Goal: Information Seeking & Learning: Learn about a topic

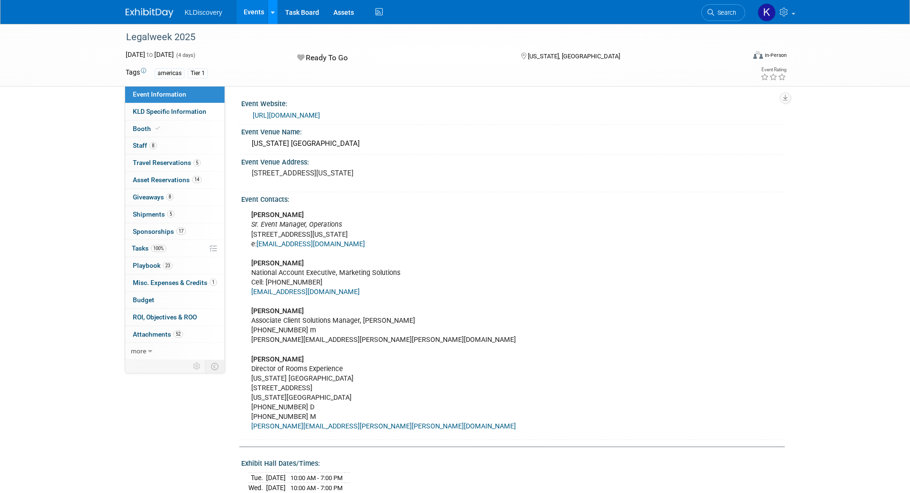
click at [275, 17] on link at bounding box center [273, 12] width 10 height 24
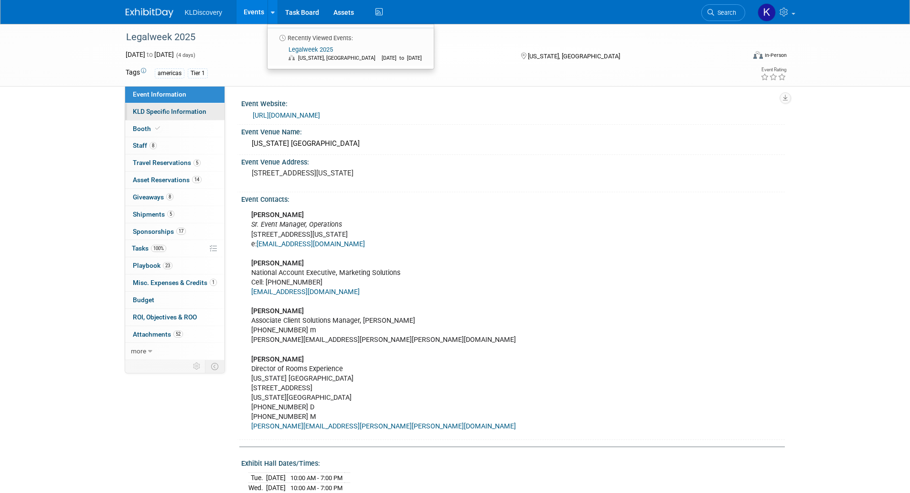
click at [155, 110] on span "KLD Specific Information" at bounding box center [170, 111] width 74 height 8
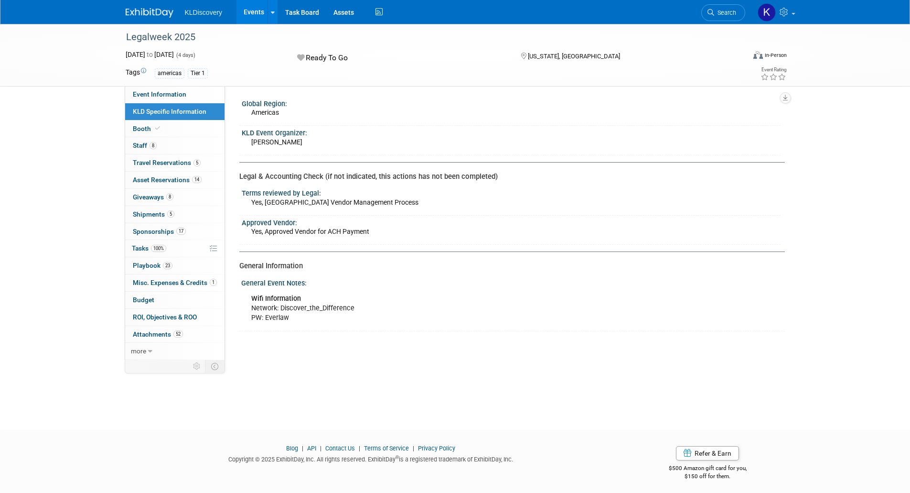
click at [195, 4] on li "KLDiscovery" at bounding box center [211, 9] width 52 height 14
click at [195, 11] on span "KLDiscovery" at bounding box center [204, 13] width 38 height 8
click at [151, 11] on img at bounding box center [150, 13] width 48 height 10
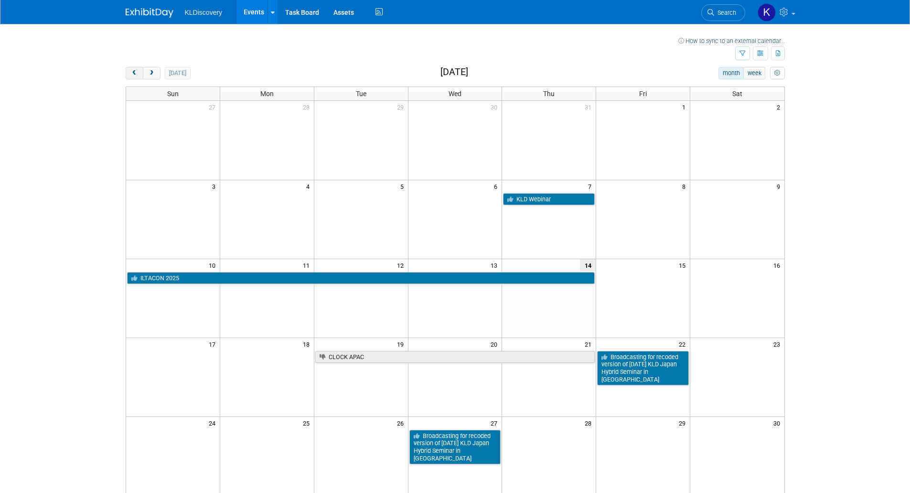
click at [127, 71] on button "prev" at bounding box center [135, 73] width 18 height 12
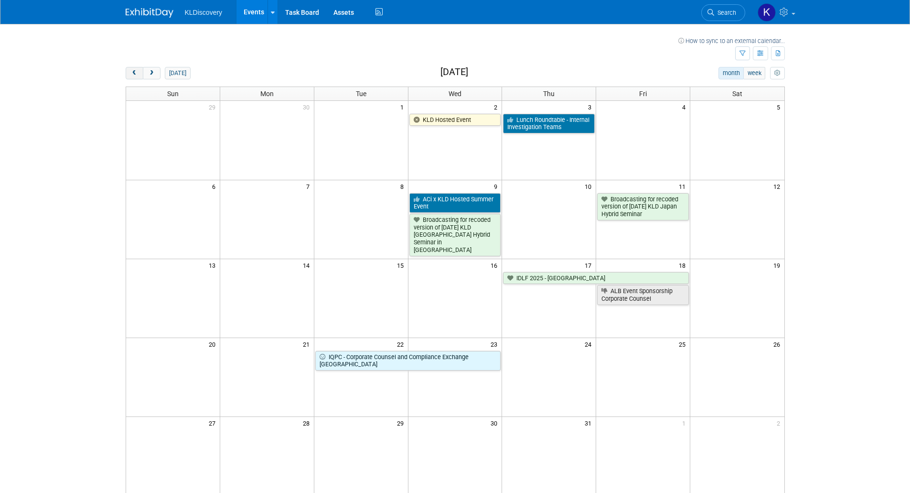
click at [127, 71] on button "prev" at bounding box center [135, 73] width 18 height 12
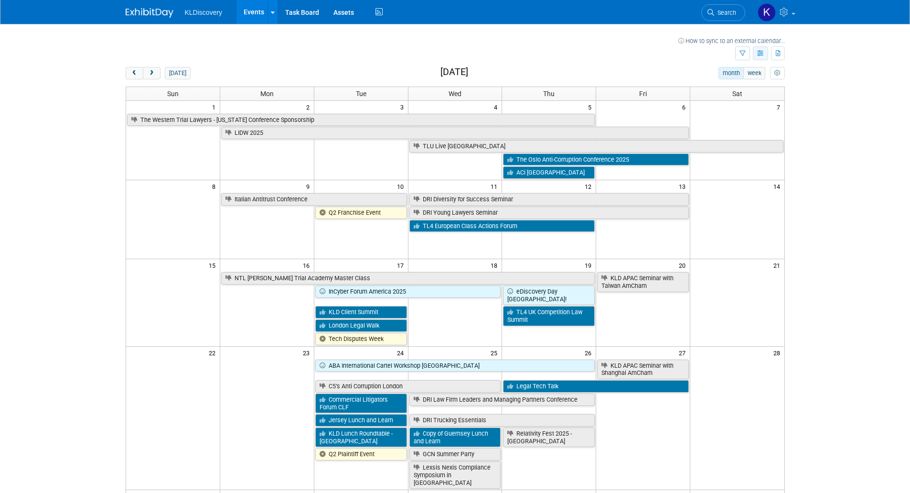
click at [763, 58] on button "button" at bounding box center [760, 53] width 15 height 14
click at [741, 53] on icon "button" at bounding box center [743, 54] width 6 height 6
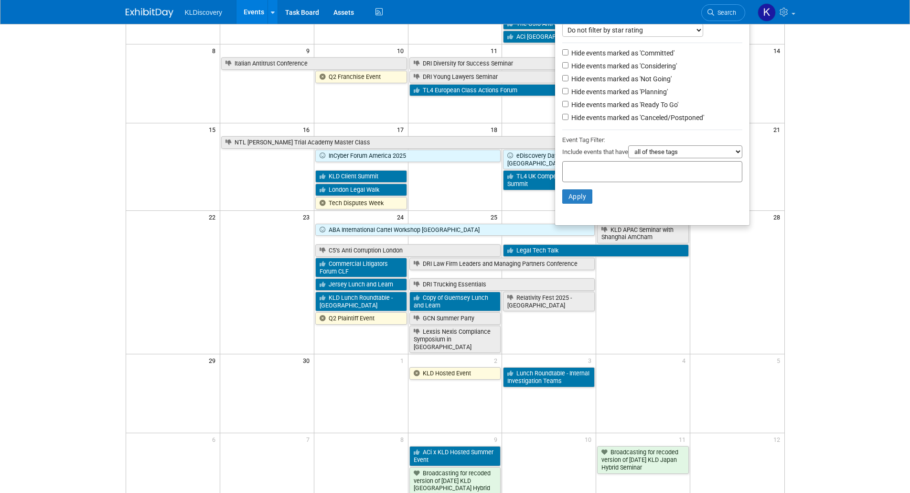
scroll to position [143, 0]
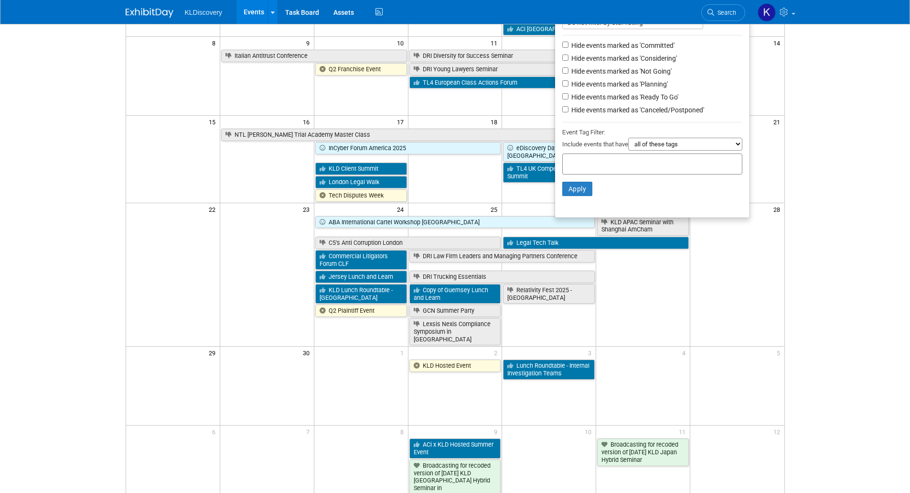
click at [734, 148] on select "all of these tags any one of these tags only and exactly these specific tags" at bounding box center [685, 144] width 114 height 13
click at [846, 167] on body "KLDiscovery Events Recently Viewed Events: Legalweek 2025 New York, NY Mar 24, …" at bounding box center [455, 103] width 910 height 493
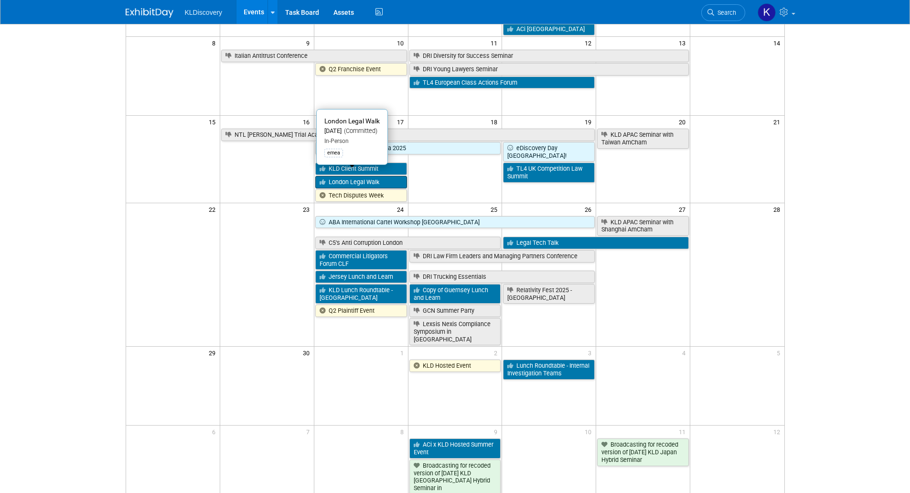
click at [365, 176] on link "London Legal Walk" at bounding box center [361, 182] width 92 height 12
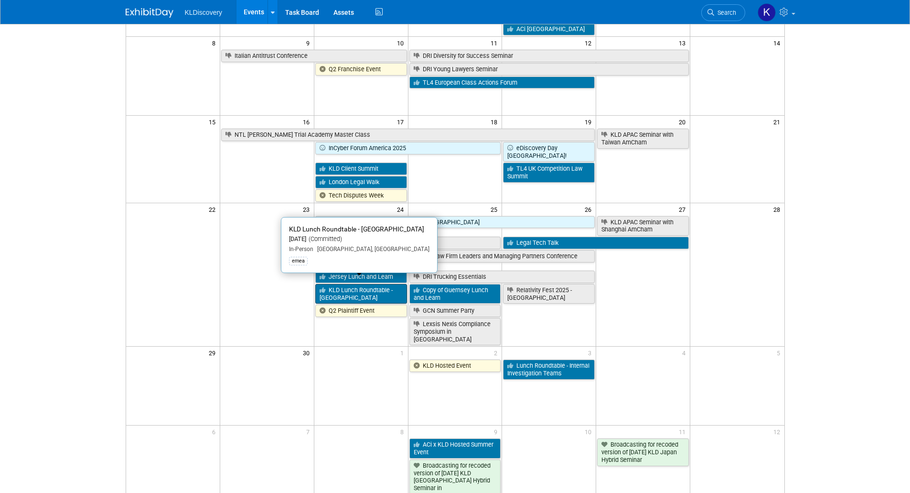
click at [364, 284] on link "KLD Lunch Roundtable - [GEOGRAPHIC_DATA]" at bounding box center [361, 294] width 92 height 20
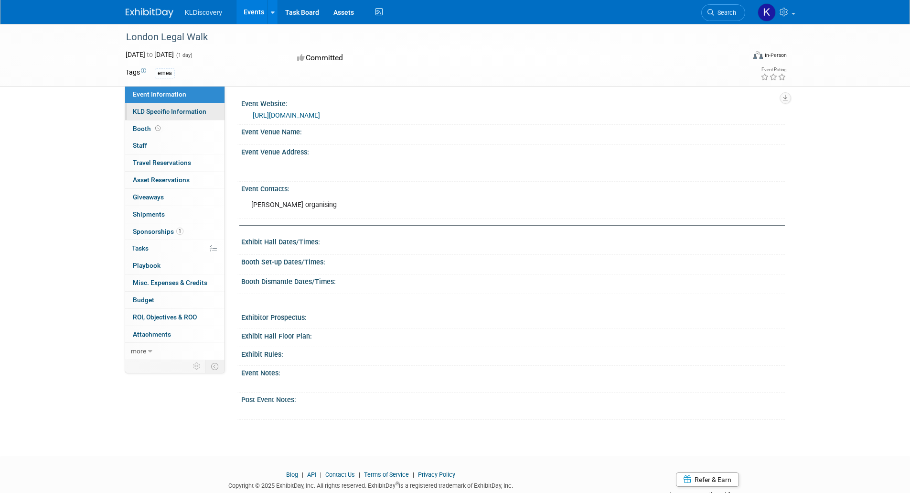
click at [199, 116] on link "KLD Specific Information" at bounding box center [174, 111] width 99 height 17
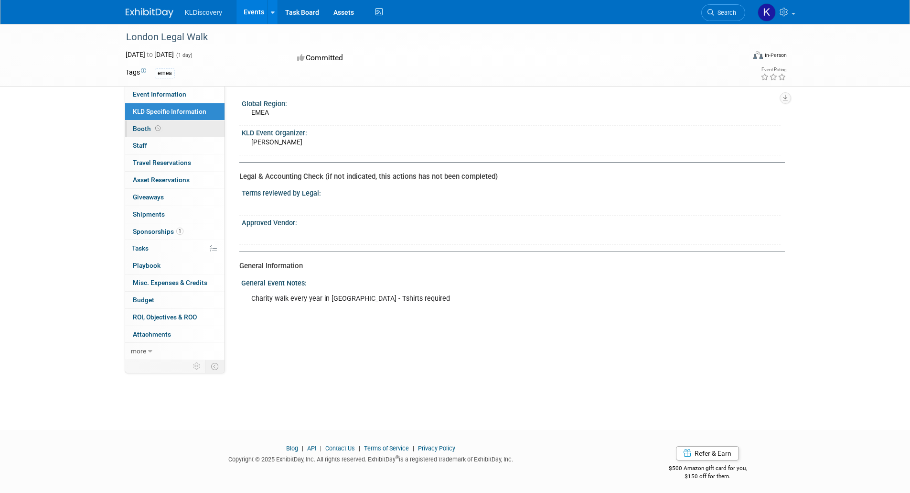
click at [196, 128] on link "Booth" at bounding box center [174, 128] width 99 height 17
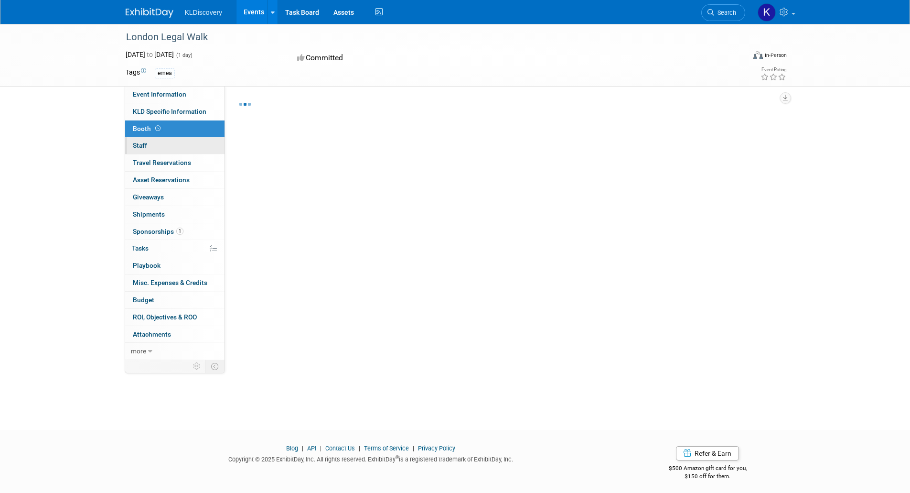
click at [193, 145] on link "0 Staff 0" at bounding box center [174, 145] width 99 height 17
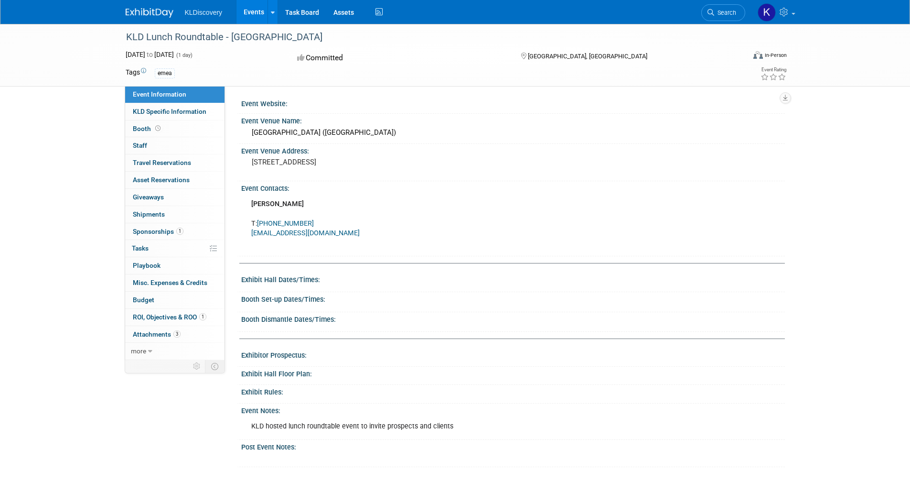
click at [158, 12] on img at bounding box center [150, 13] width 48 height 10
